Goal: Information Seeking & Learning: Find specific page/section

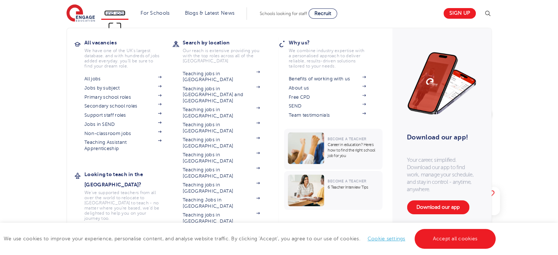
click at [122, 13] on link "Find jobs" at bounding box center [115, 12] width 22 height 5
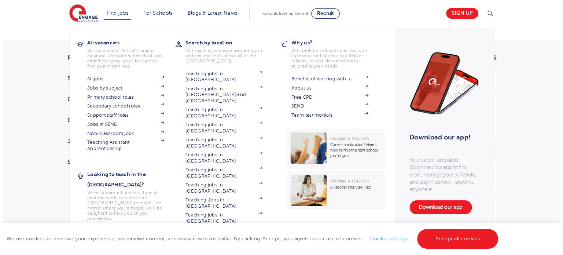
scroll to position [37, 0]
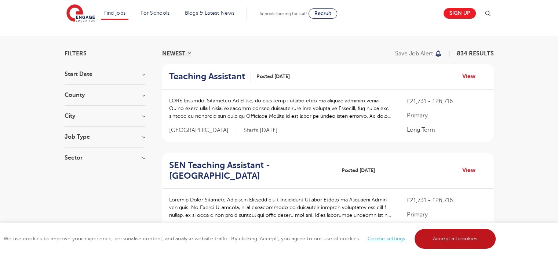
drag, startPoint x: 425, startPoint y: 240, endPoint x: 420, endPoint y: 240, distance: 5.1
click at [425, 240] on link "Accept all cookies" at bounding box center [454, 239] width 81 height 20
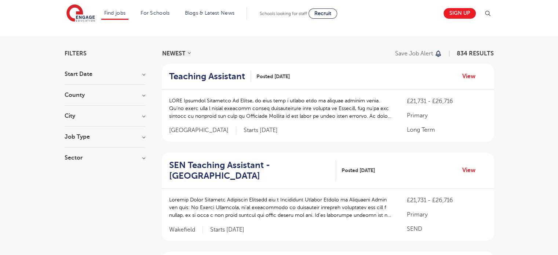
click at [492, 14] on img at bounding box center [487, 13] width 9 height 9
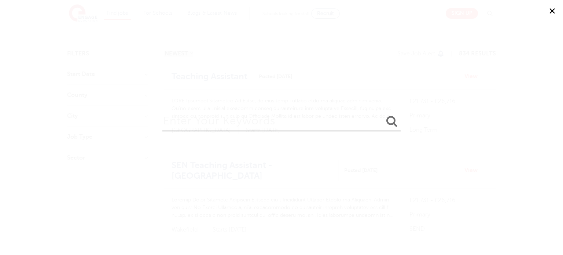
click at [240, 124] on input "search" at bounding box center [281, 119] width 238 height 24
type input "vacancies"
click at [383, 115] on button "submit" at bounding box center [392, 122] width 18 height 14
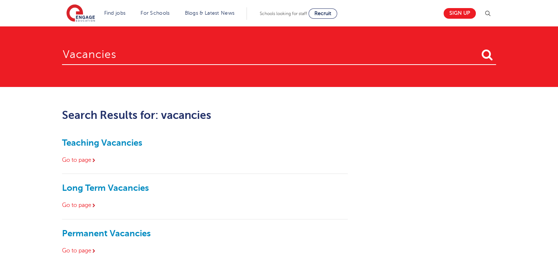
drag, startPoint x: 142, startPoint y: 60, endPoint x: 34, endPoint y: 52, distance: 108.8
click at [34, 52] on section "vacancies" at bounding box center [279, 56] width 558 height 60
type input "internal"
click at [478, 48] on button "submit" at bounding box center [487, 55] width 18 height 14
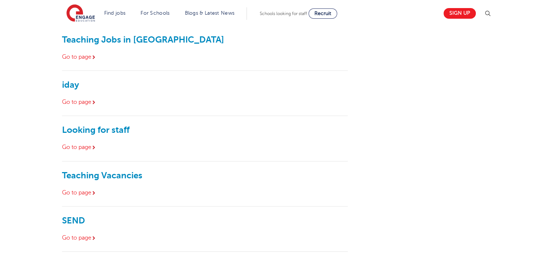
scroll to position [257, 0]
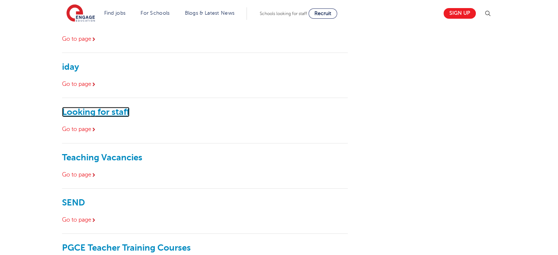
click at [87, 113] on link "Looking for staff" at bounding box center [95, 112] width 67 height 10
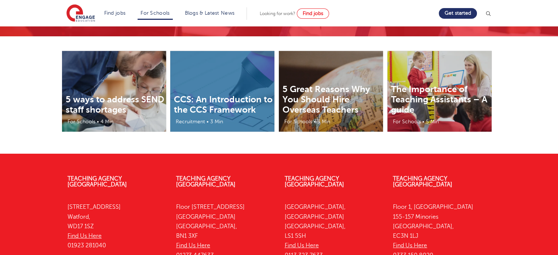
scroll to position [2410, 0]
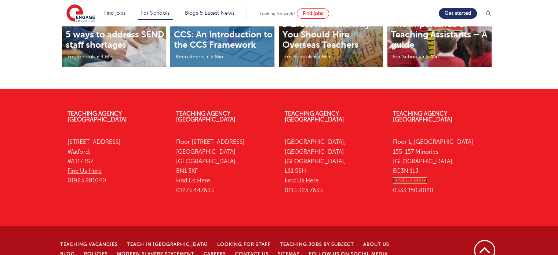
click at [404, 177] on link "Find Us Here" at bounding box center [410, 180] width 34 height 7
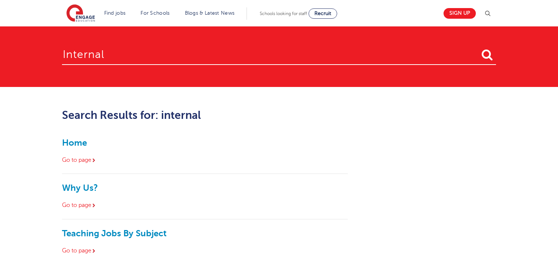
scroll to position [257, 0]
